Goal: Transaction & Acquisition: Book appointment/travel/reservation

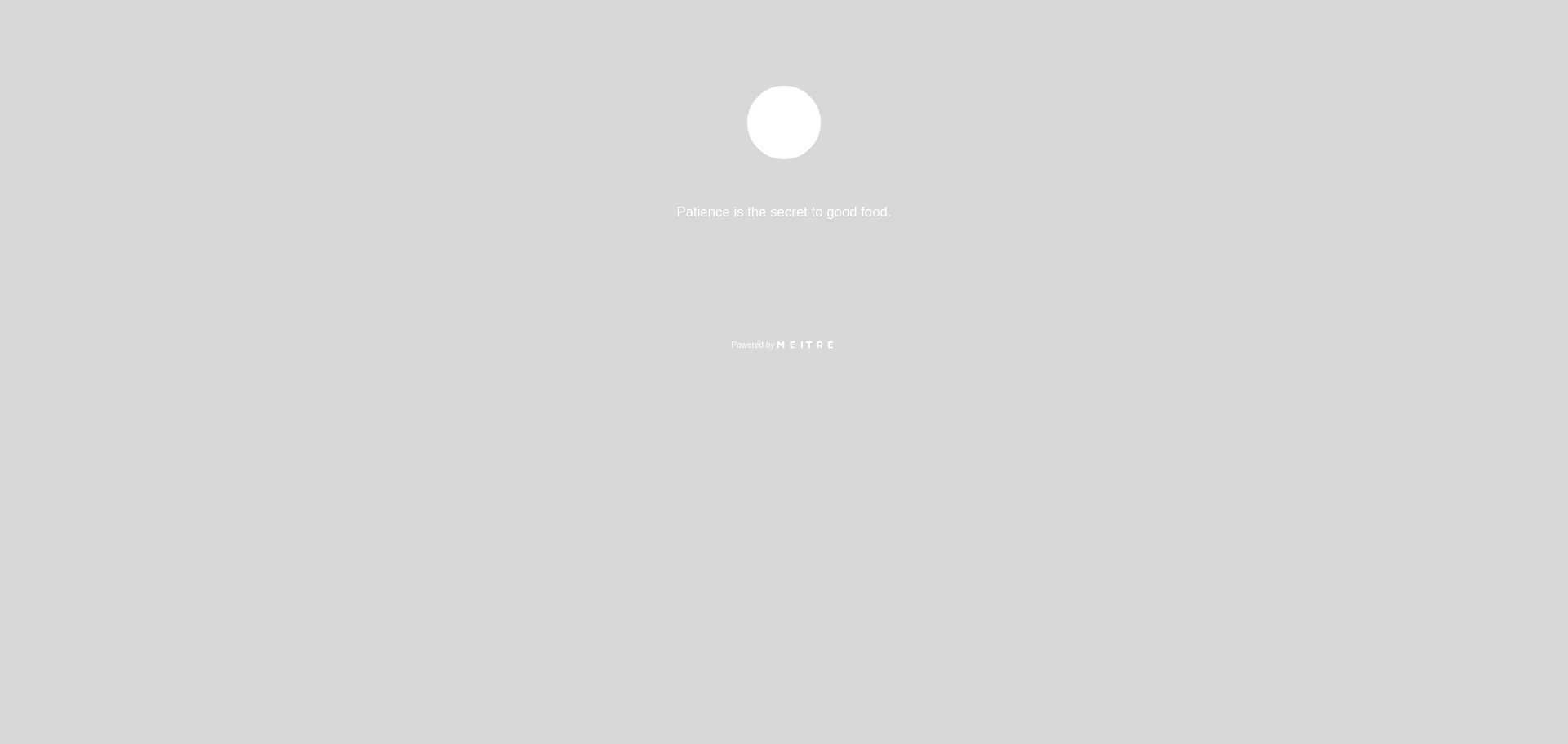
select select "es"
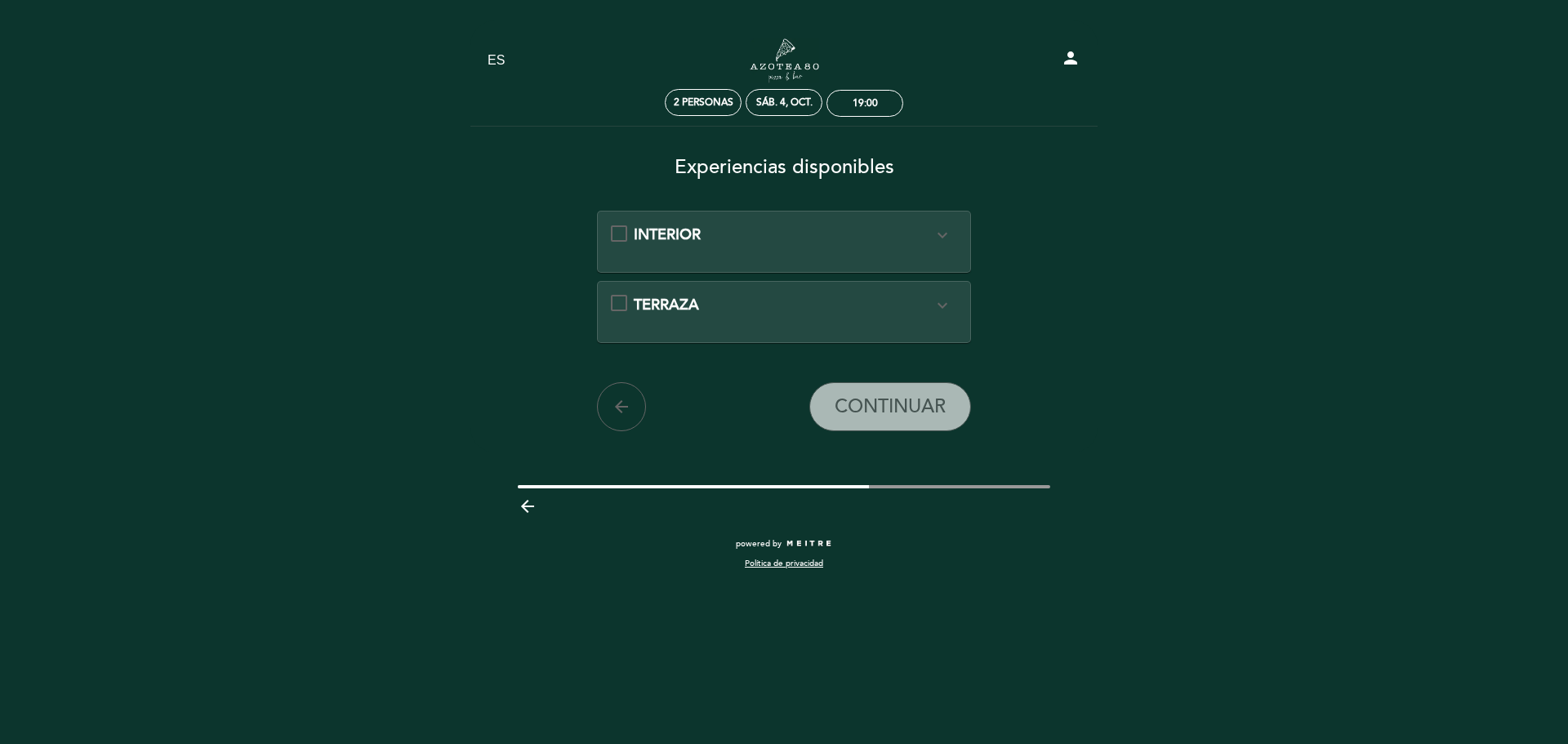
click at [614, 306] on div "TERRAZA expand_more" at bounding box center [784, 306] width 347 height 22
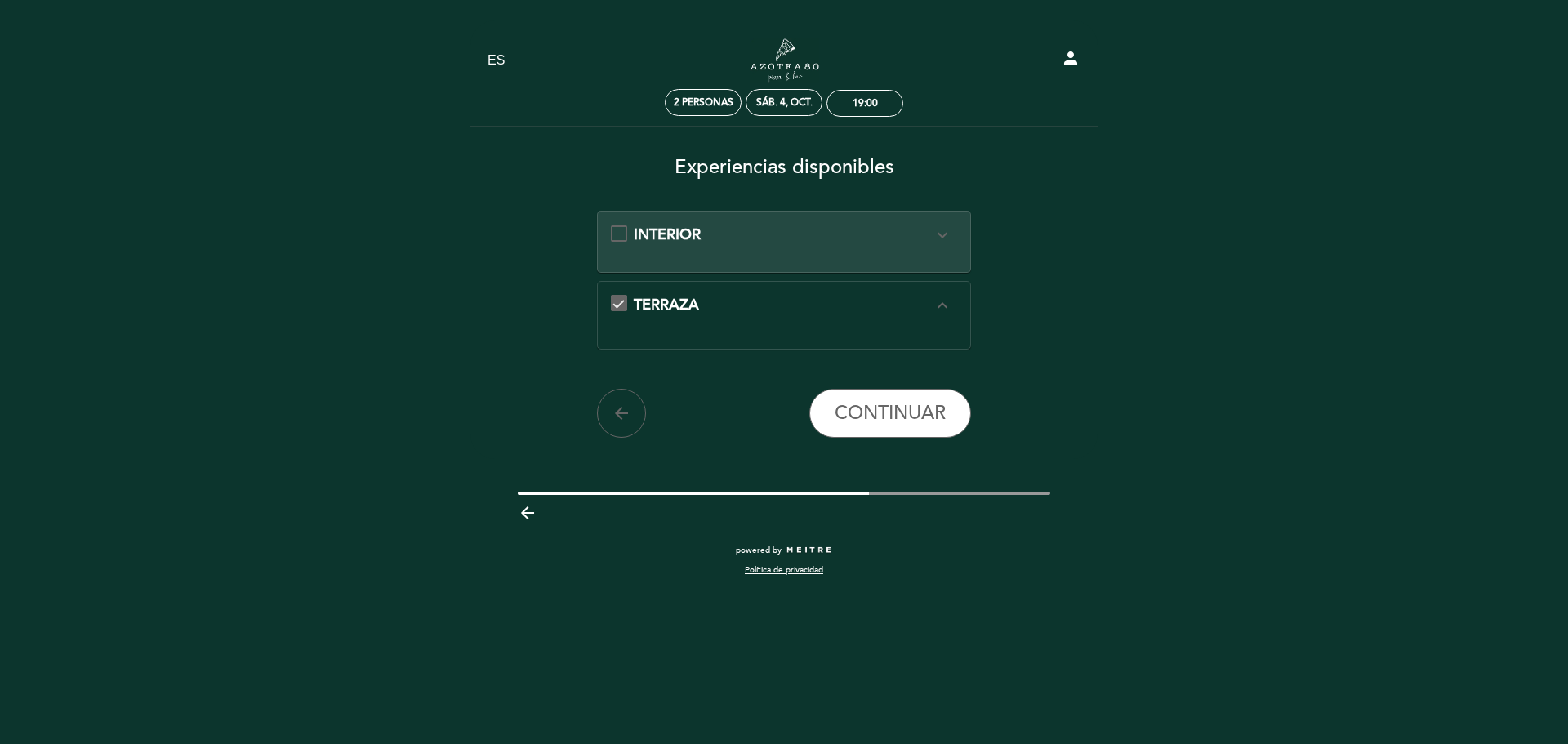
click at [614, 306] on div "TERRAZA expand_less" at bounding box center [784, 308] width 347 height 27
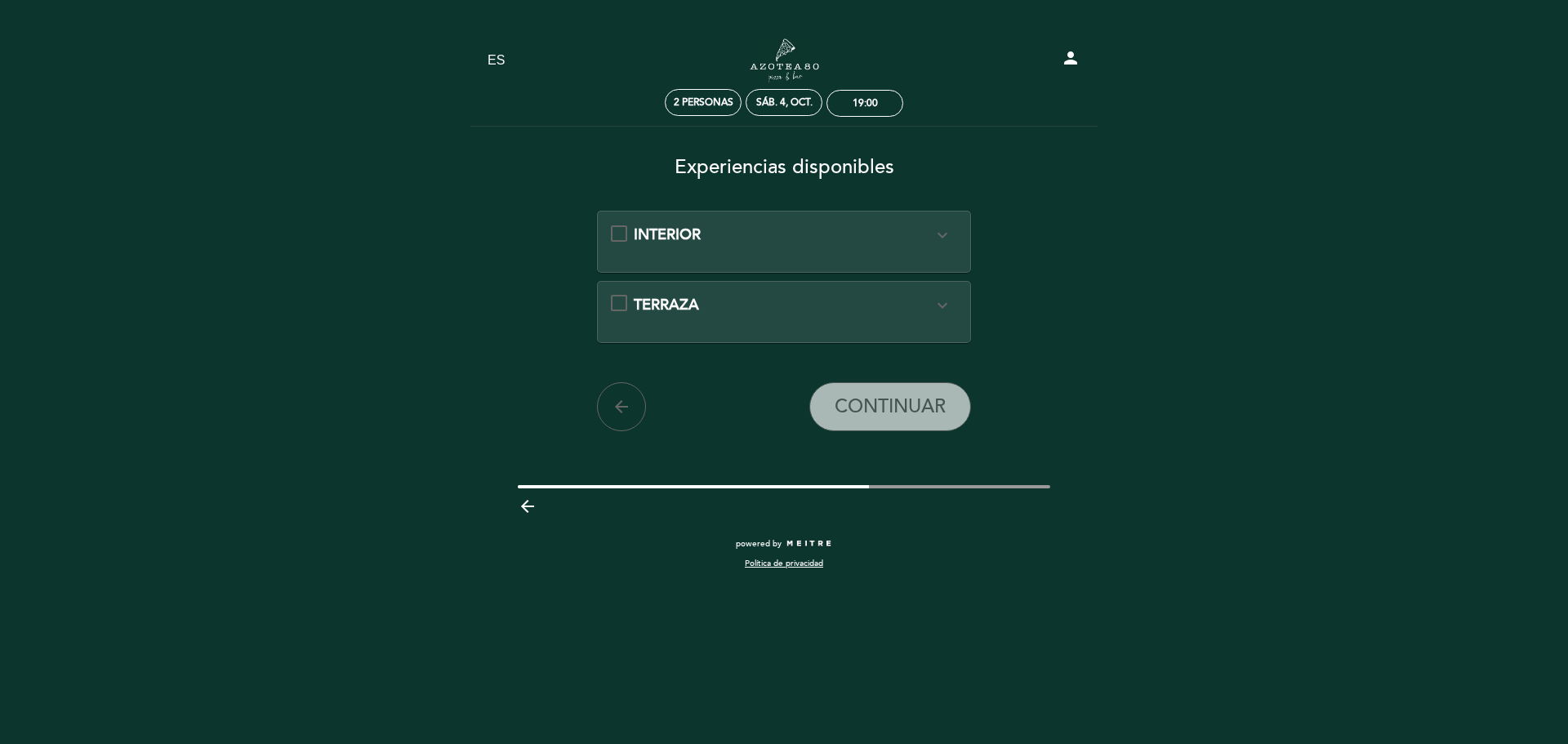
click at [940, 232] on icon "expand_more" at bounding box center [942, 235] width 20 height 20
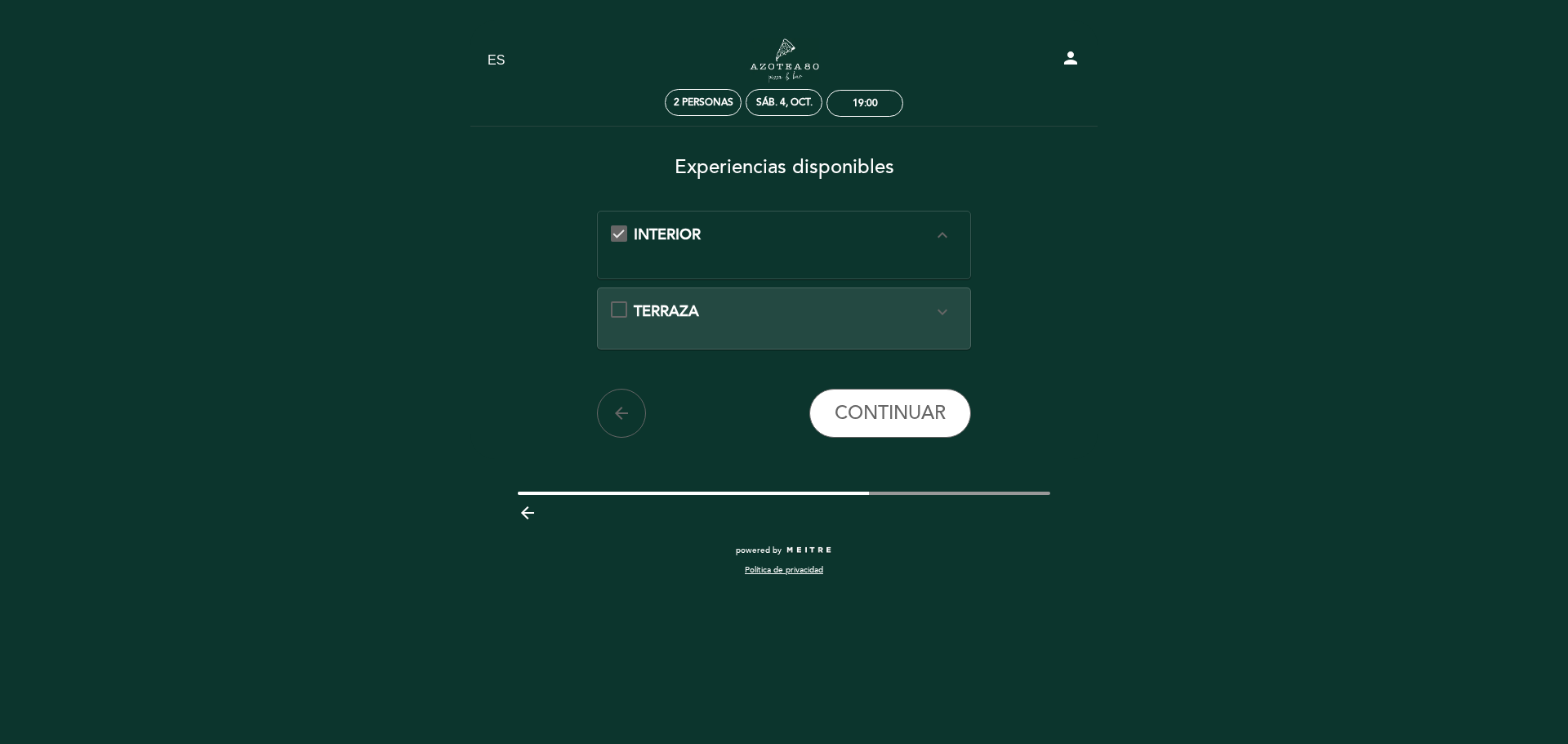
click at [940, 232] on icon "expand_less" at bounding box center [942, 235] width 20 height 20
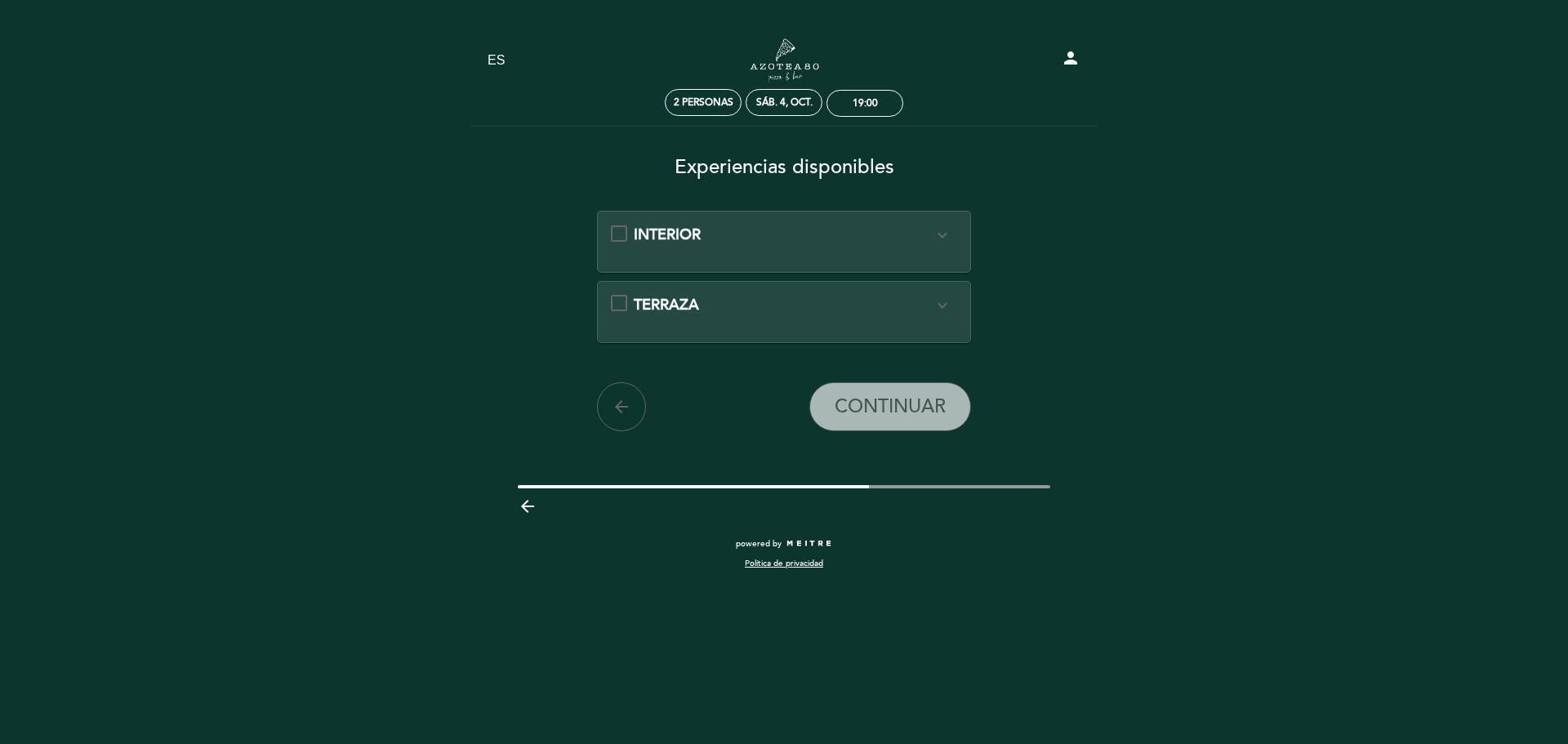
click at [621, 303] on div "TERRAZA expand_more" at bounding box center [784, 306] width 347 height 22
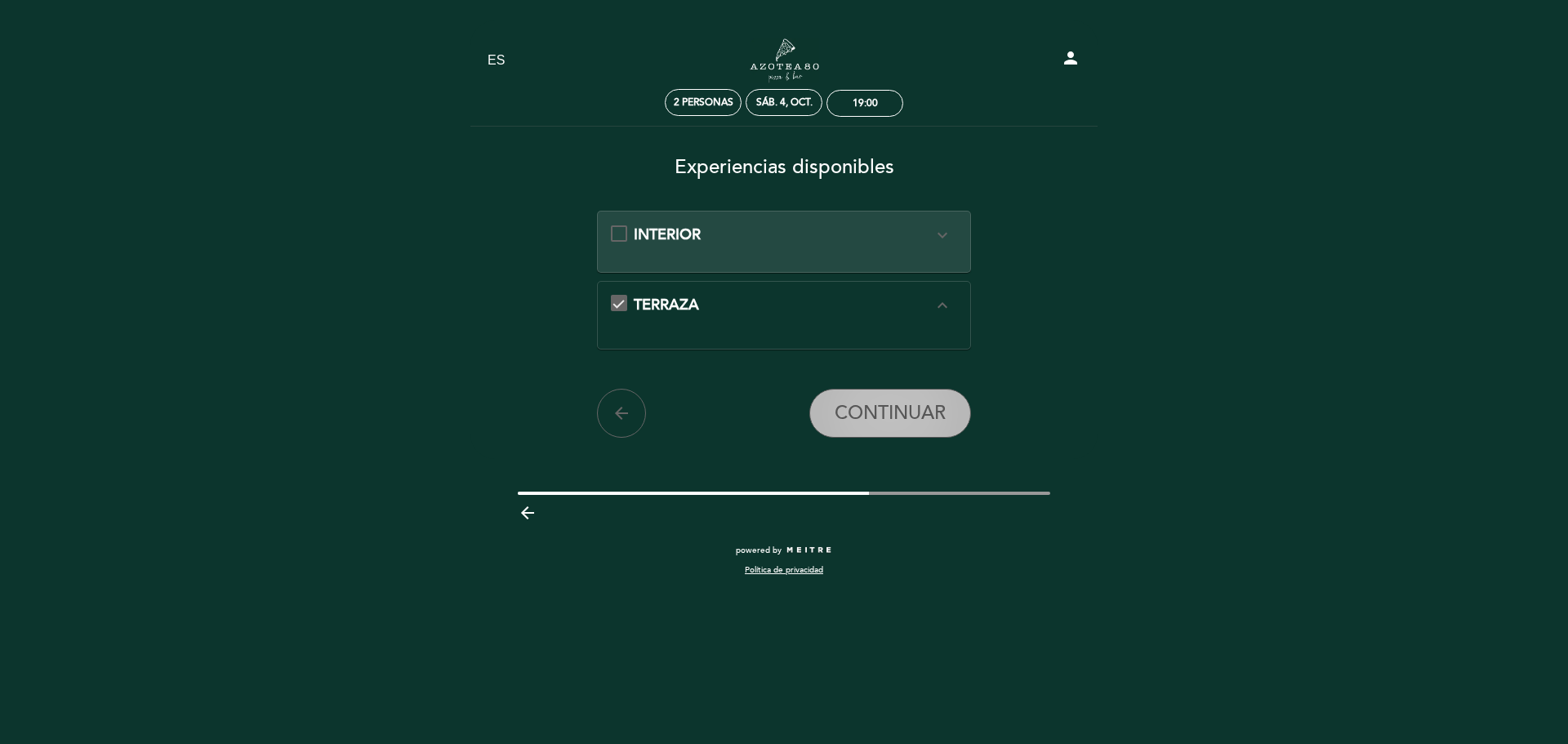
click at [838, 414] on span "CONTINUAR" at bounding box center [890, 414] width 111 height 23
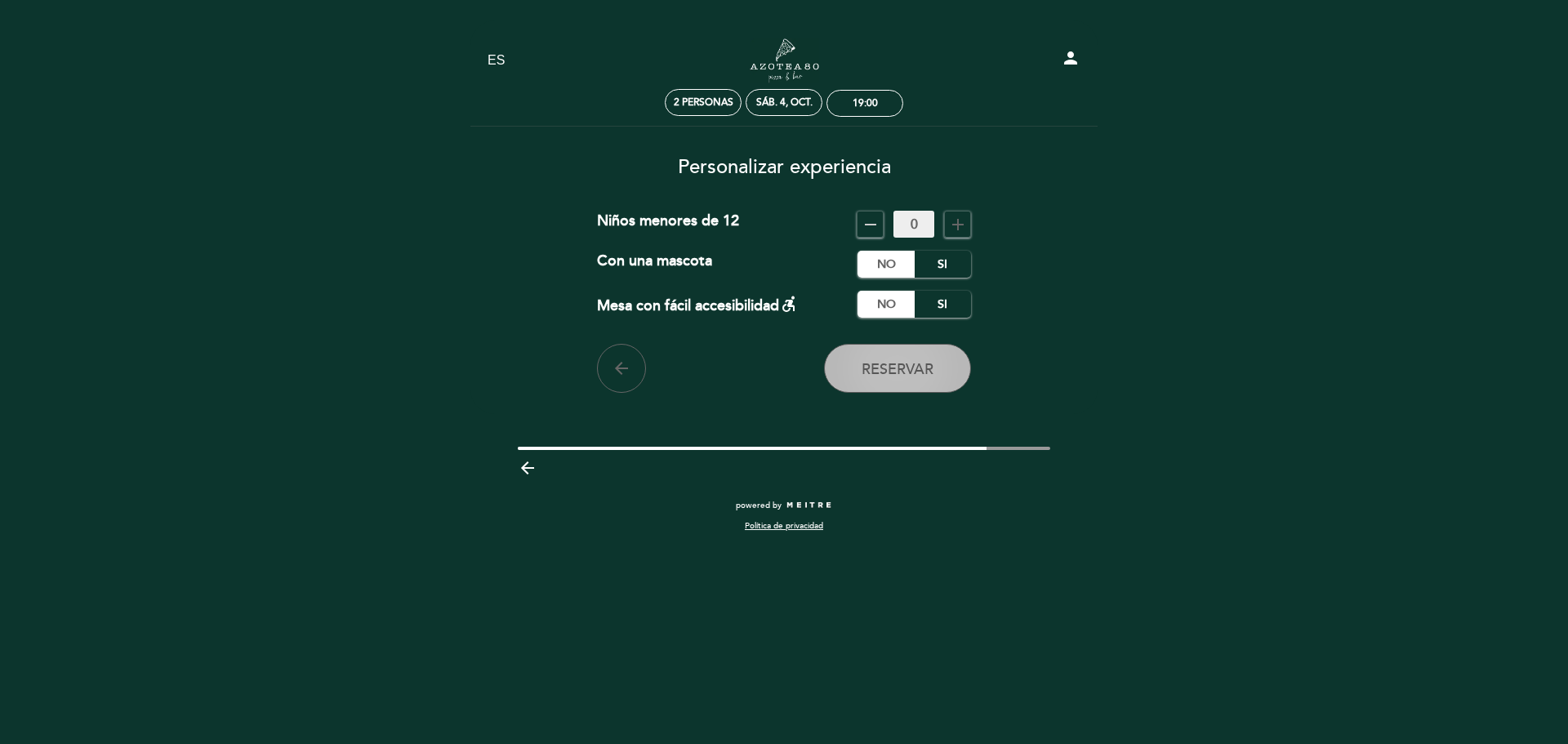
click at [865, 384] on button "Reservar" at bounding box center [896, 368] width 147 height 49
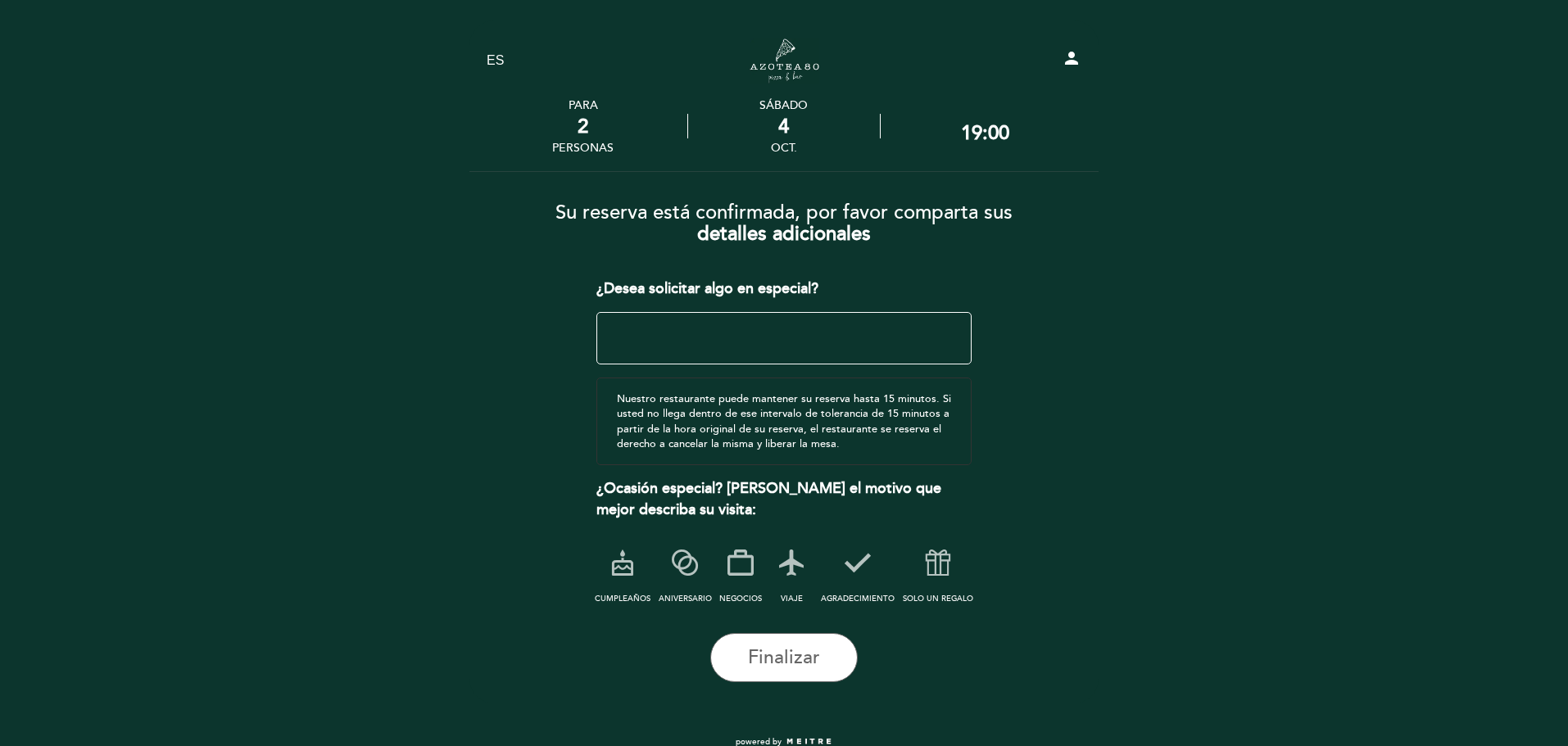
click at [663, 339] on textarea at bounding box center [784, 338] width 376 height 52
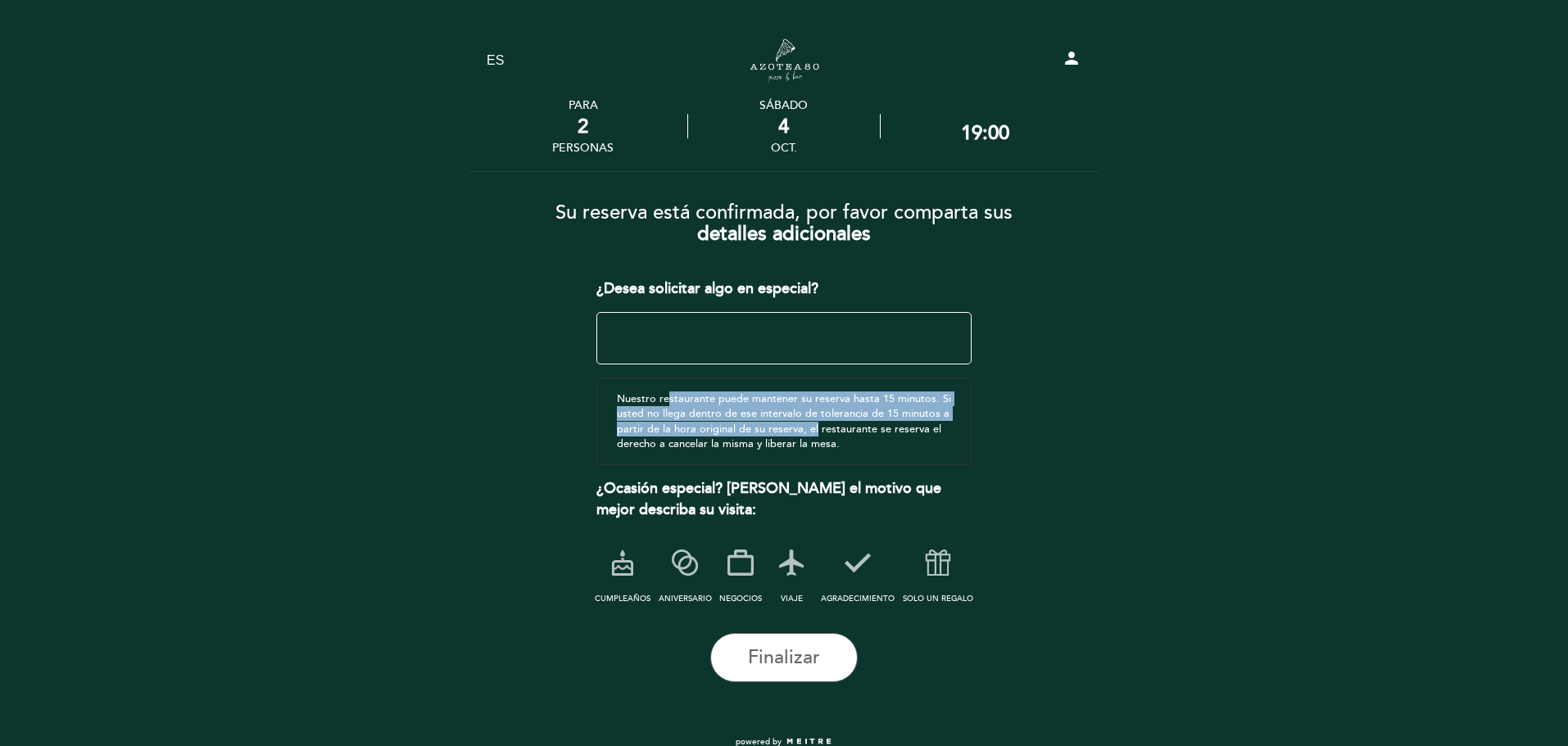
drag, startPoint x: 665, startPoint y: 398, endPoint x: 627, endPoint y: 415, distance: 41.6
click at [804, 434] on div "Nuestro restaurante puede mantener su reserva hasta 15 minutos. Si usted no lle…" at bounding box center [784, 420] width 376 height 87
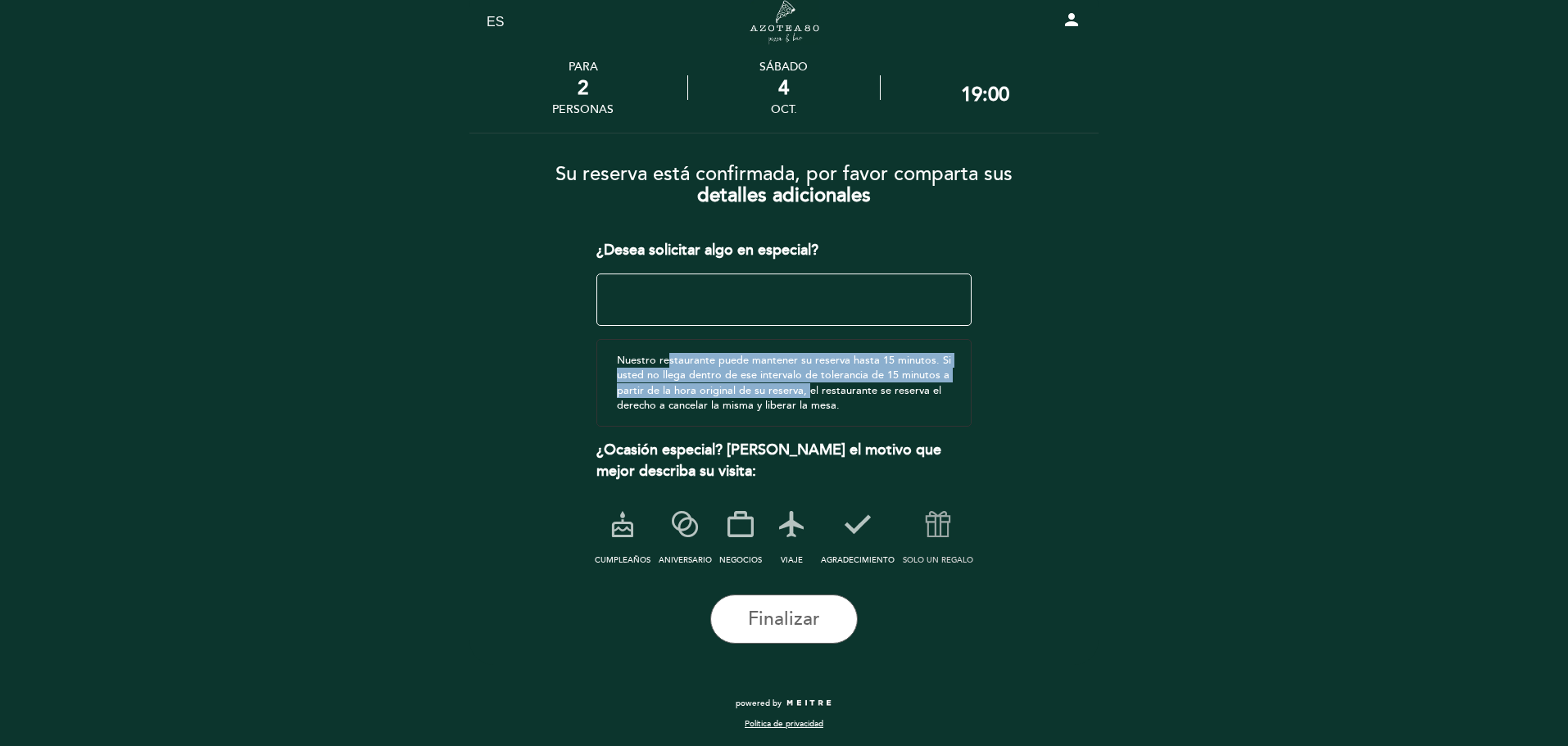
click at [926, 524] on icon at bounding box center [938, 524] width 42 height 42
click at [769, 622] on span "Finalizar" at bounding box center [784, 619] width 72 height 23
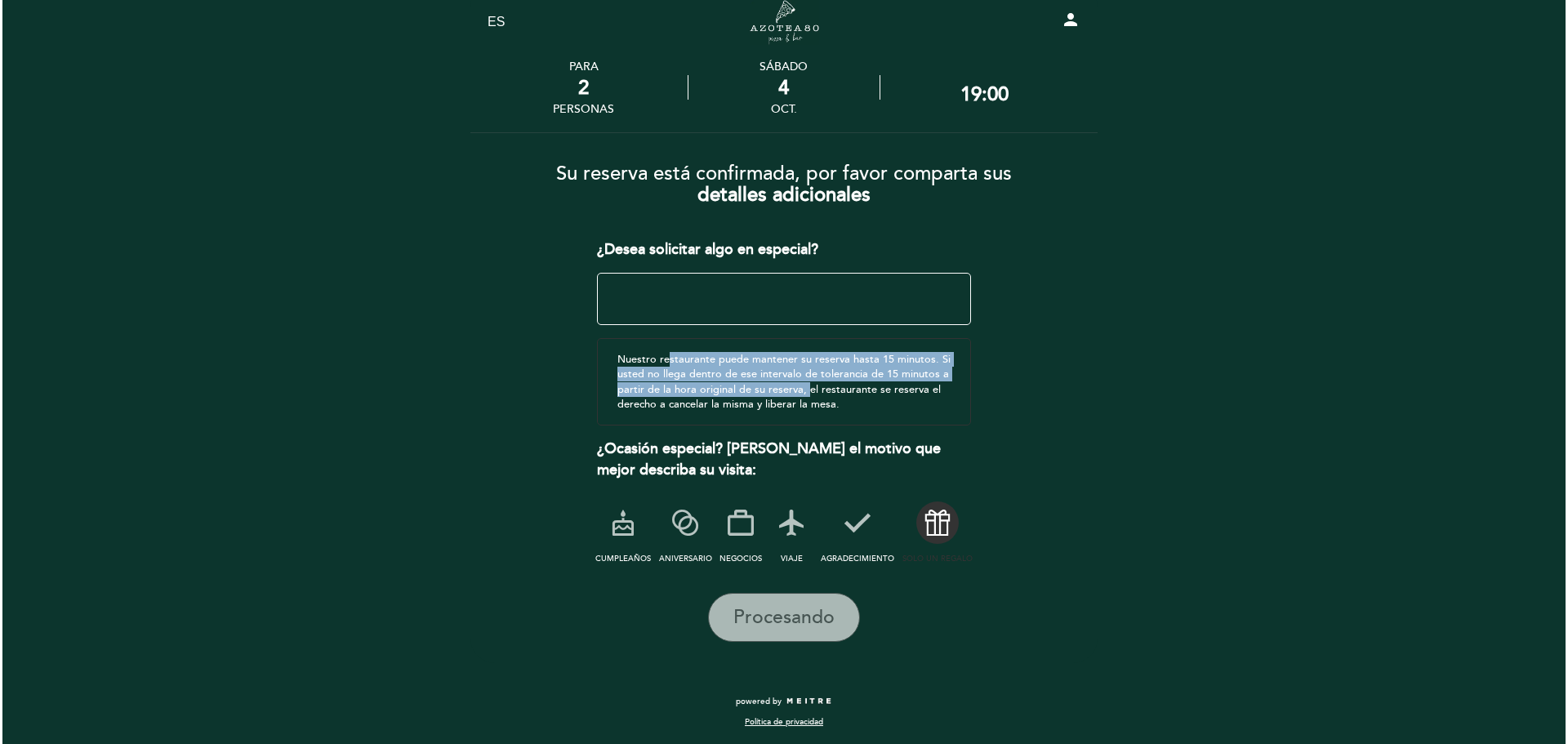
scroll to position [0, 0]
